Goal: Information Seeking & Learning: Find specific fact

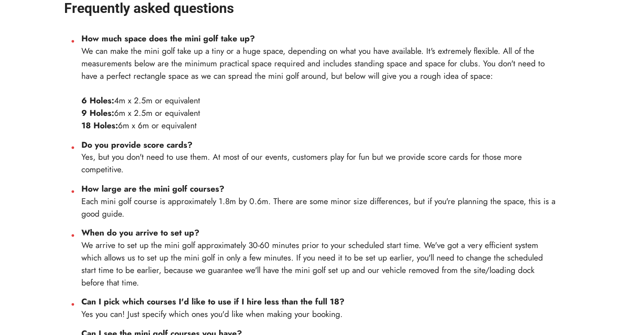
scroll to position [323, 0]
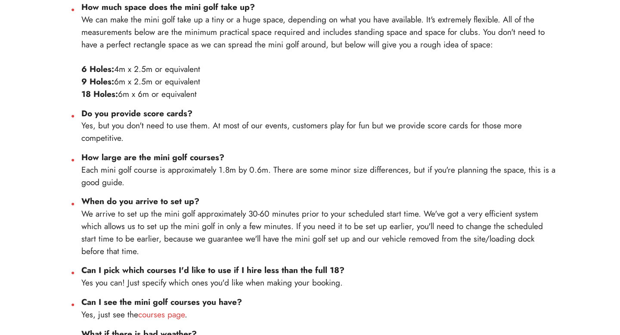
drag, startPoint x: 81, startPoint y: 169, endPoint x: 194, endPoint y: 180, distance: 112.9
click at [194, 180] on li "How large are the mini golf courses? Each mini golf course is approximately 1.8…" at bounding box center [318, 169] width 474 height 37
drag, startPoint x: 178, startPoint y: 184, endPoint x: 81, endPoint y: 169, distance: 97.6
click at [81, 169] on li "How large are the mini golf courses? Each mini golf course is approximately 1.8…" at bounding box center [318, 169] width 474 height 37
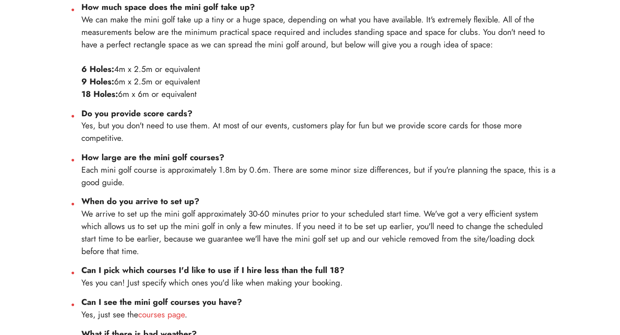
click at [81, 169] on li "How large are the mini golf courses? Each mini golf course is approximately 1.8…" at bounding box center [318, 169] width 474 height 37
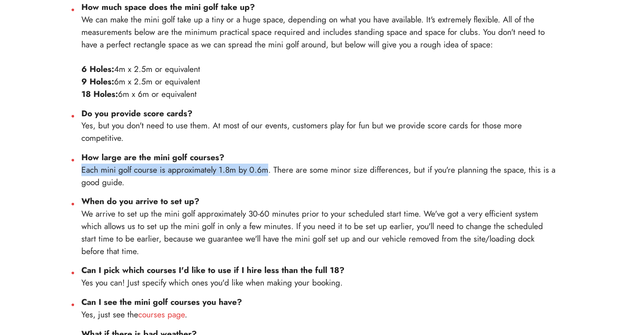
drag, startPoint x: 81, startPoint y: 169, endPoint x: 259, endPoint y: 169, distance: 177.9
click at [259, 169] on li "How large are the mini golf courses? Each mini golf course is approximately 1.8…" at bounding box center [318, 169] width 474 height 37
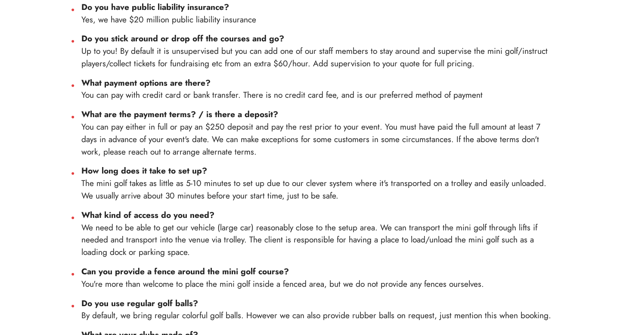
scroll to position [0, 0]
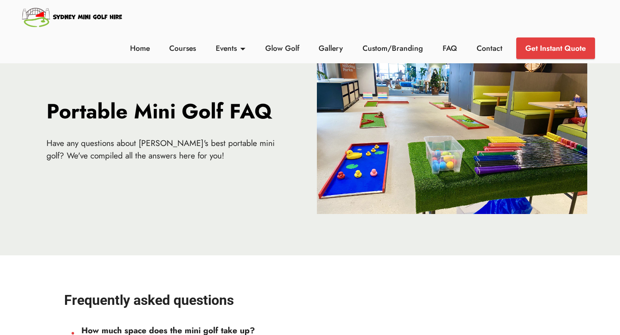
click at [47, 13] on img at bounding box center [73, 16] width 104 height 25
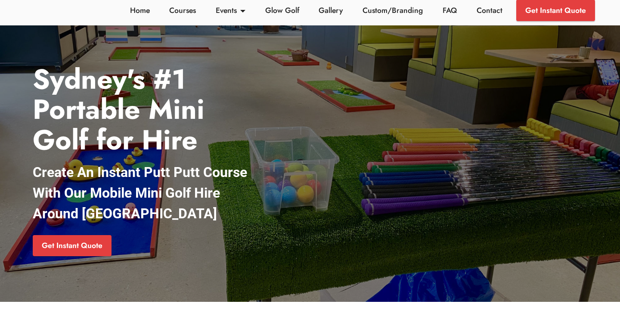
scroll to position [25, 0]
